Goal: Find specific page/section: Find specific page/section

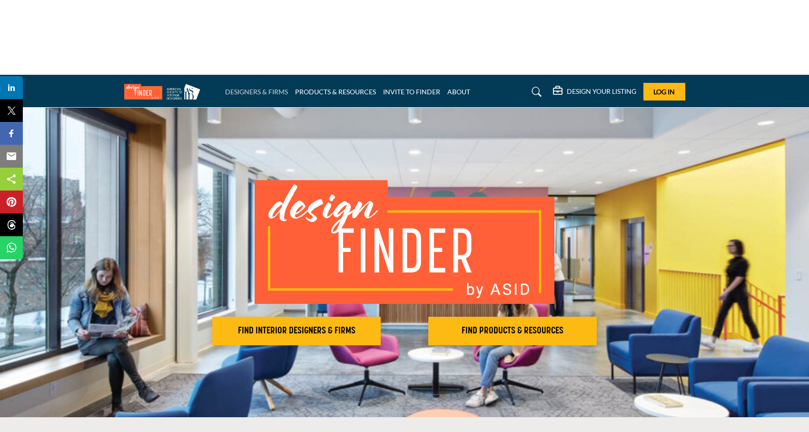
click at [269, 88] on link "DESIGNERS & FIRMS" at bounding box center [256, 92] width 63 height 8
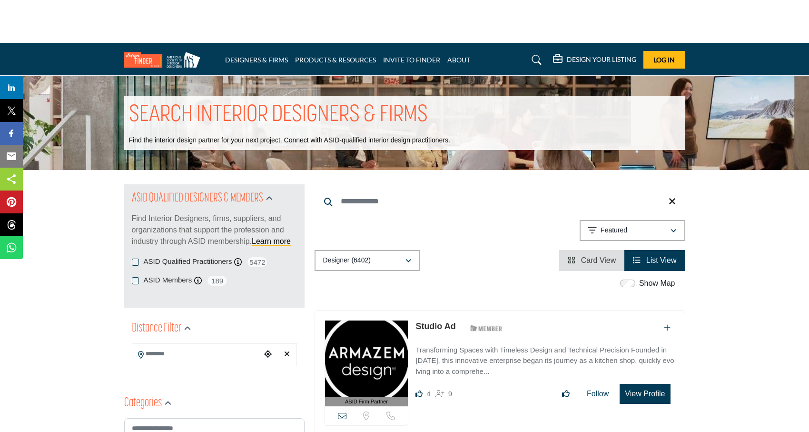
scroll to position [20, 0]
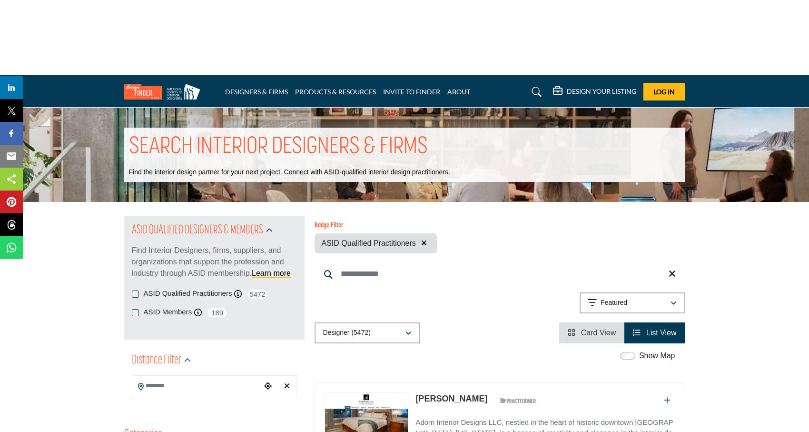
click at [358, 262] on input "Search Keyword" at bounding box center [500, 273] width 371 height 23
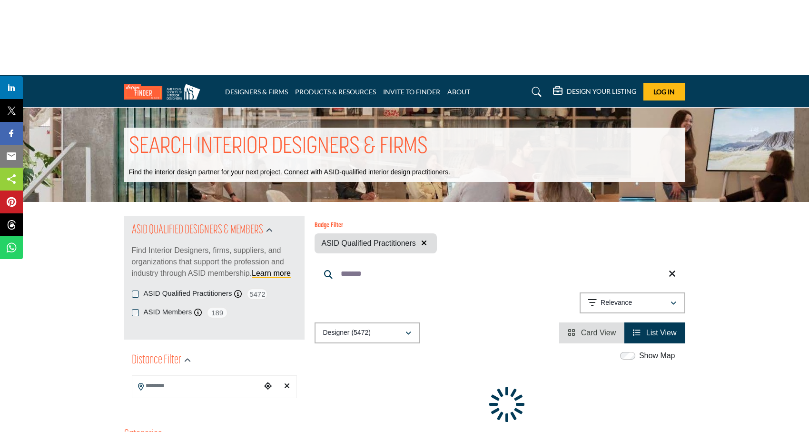
type input "********"
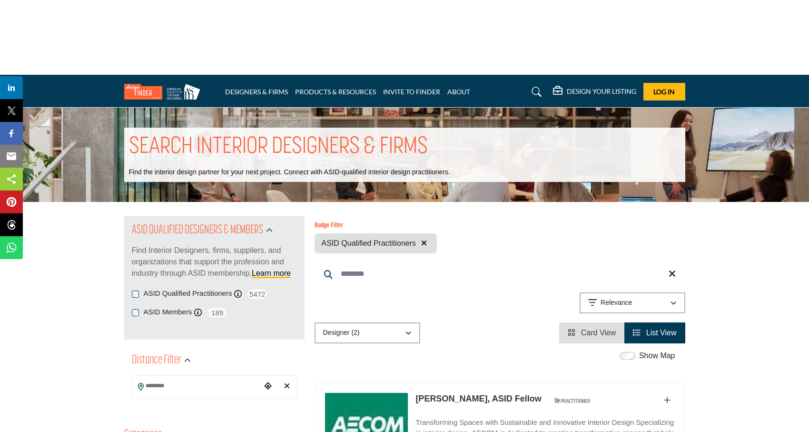
drag, startPoint x: 372, startPoint y: 198, endPoint x: 314, endPoint y: 198, distance: 57.6
click at [315, 262] on input "********" at bounding box center [500, 273] width 371 height 23
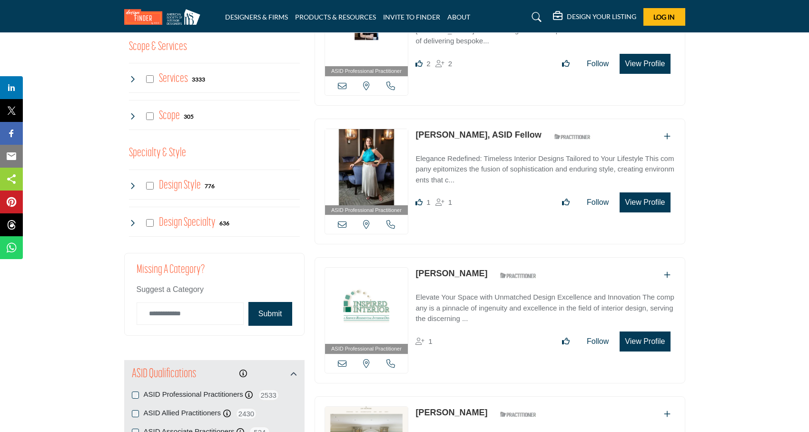
scroll to position [834, 0]
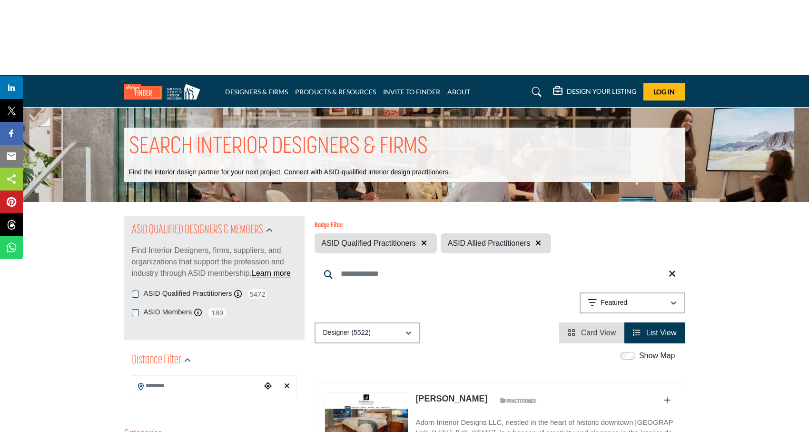
click at [425, 239] on icon "button" at bounding box center [424, 243] width 6 height 8
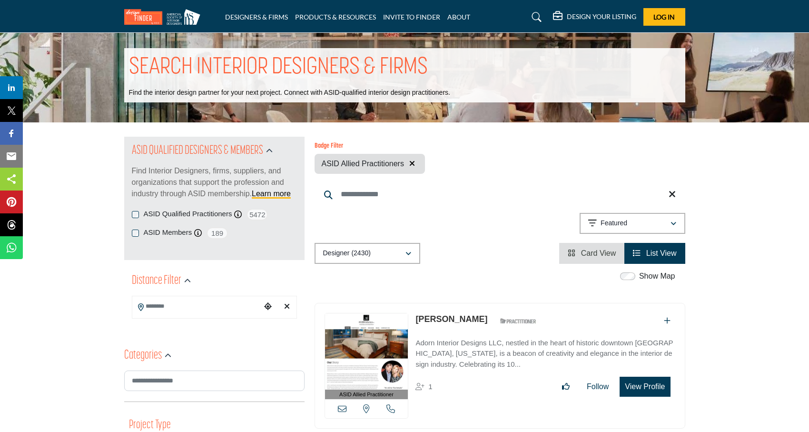
scroll to position [82, 0]
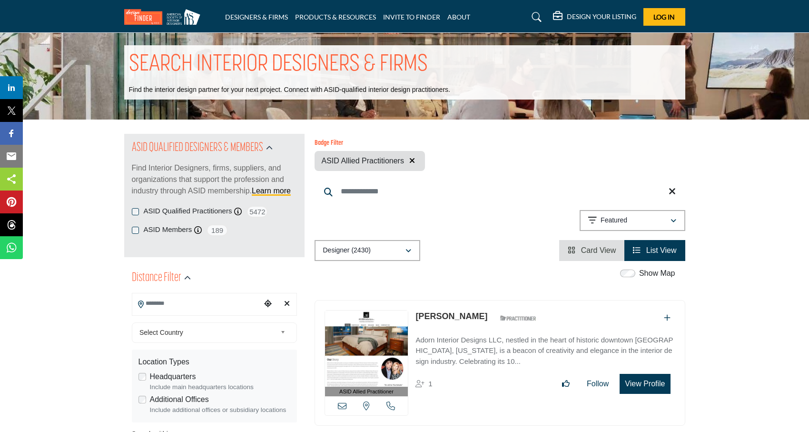
click at [177, 294] on input "Search Location" at bounding box center [196, 303] width 128 height 19
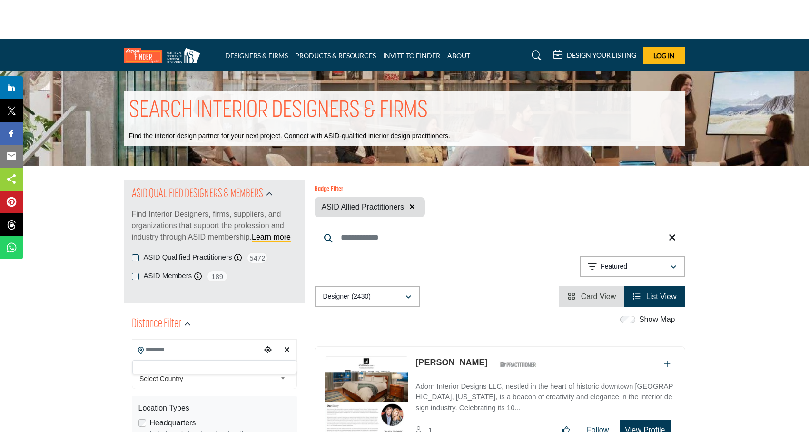
scroll to position [0, 0]
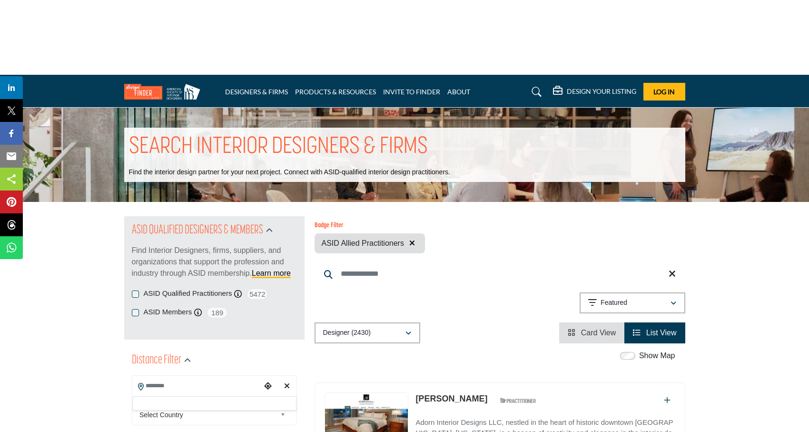
click at [672, 269] on icon at bounding box center [672, 274] width 7 height 10
click at [310, 88] on link "PRODUCTS & RESOURCES" at bounding box center [335, 92] width 81 height 8
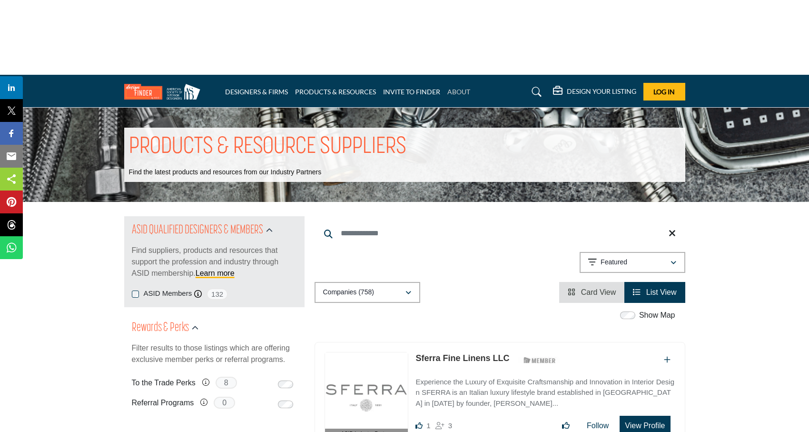
click at [459, 88] on link "ABOUT" at bounding box center [458, 92] width 23 height 8
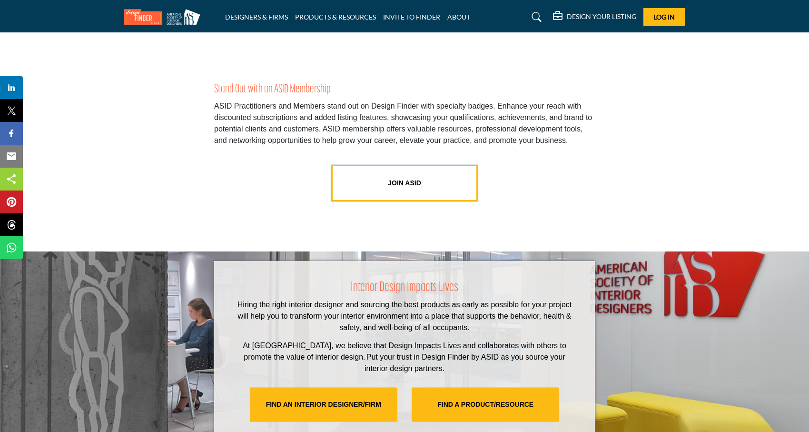
scroll to position [1952, 0]
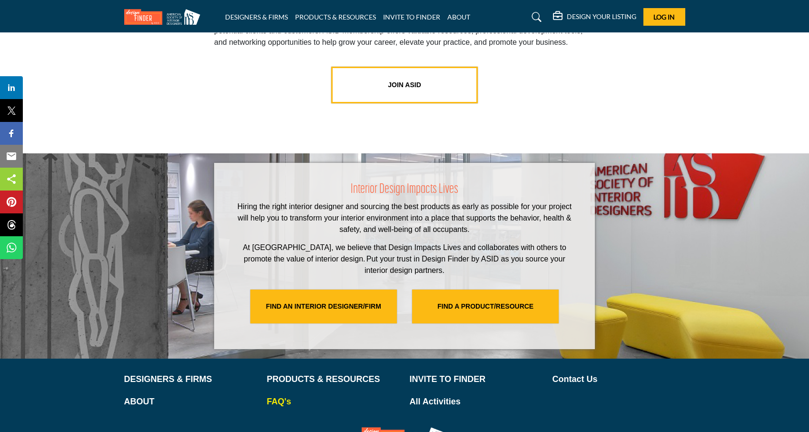
click at [286, 395] on p "FAQ's" at bounding box center [333, 401] width 133 height 13
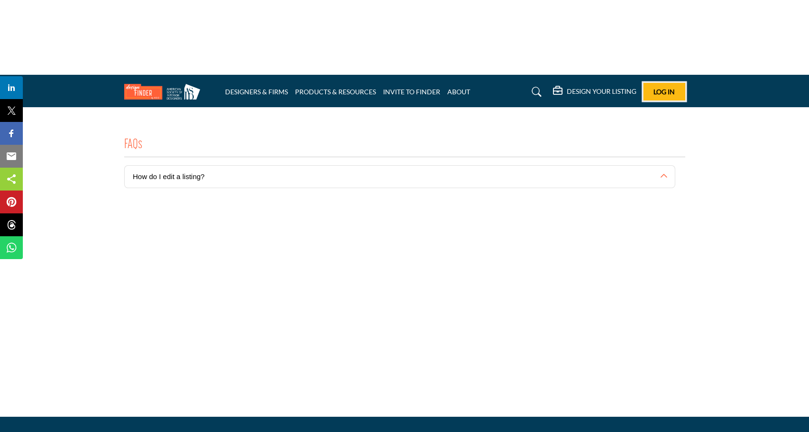
click at [670, 88] on span "Log In" at bounding box center [663, 92] width 21 height 8
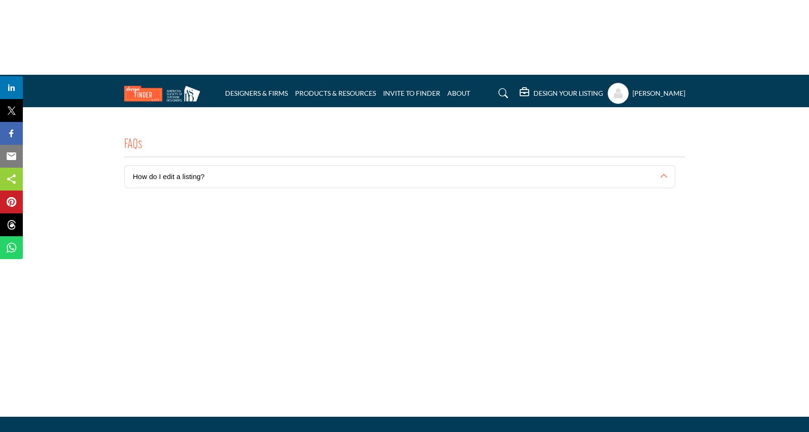
click at [649, 89] on h5 "[PERSON_NAME]" at bounding box center [658, 94] width 53 height 10
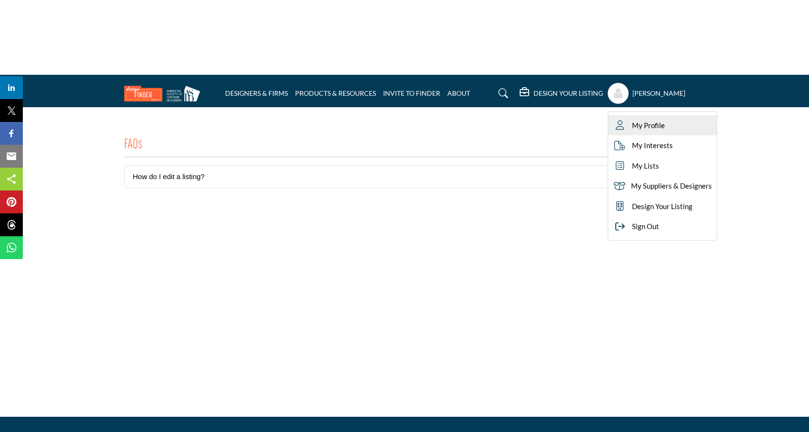
click at [646, 120] on span "My Profile" at bounding box center [648, 125] width 33 height 11
